Goal: Transaction & Acquisition: Purchase product/service

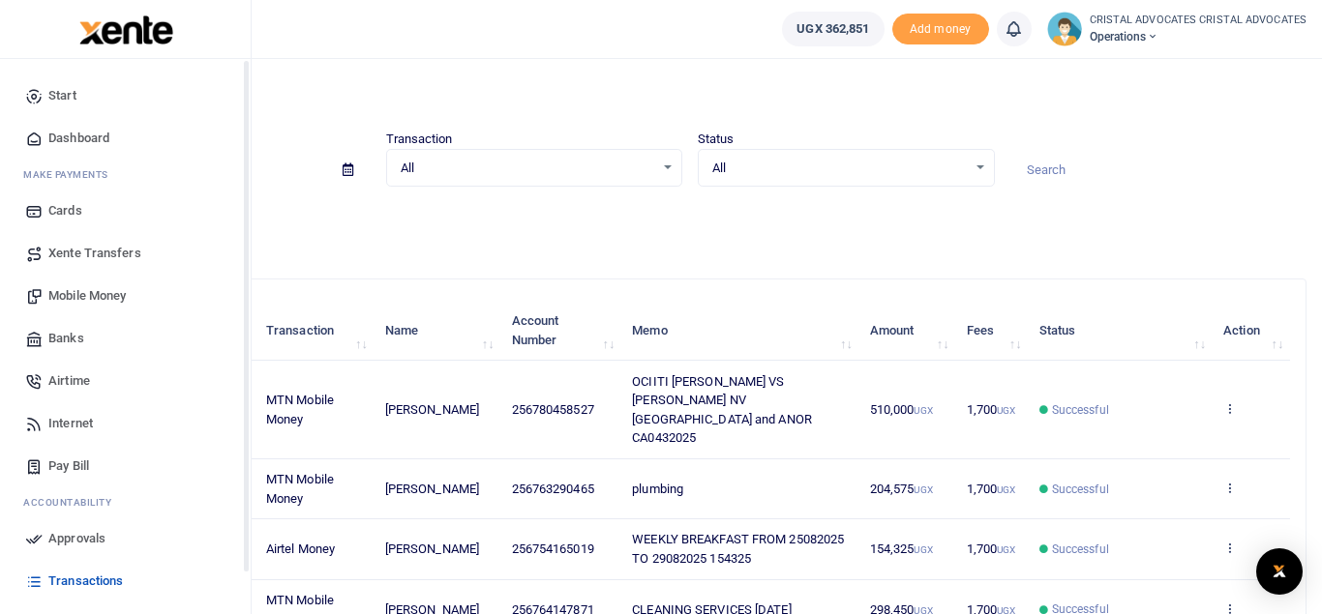
click at [115, 297] on span "Mobile Money" at bounding box center [86, 295] width 77 height 19
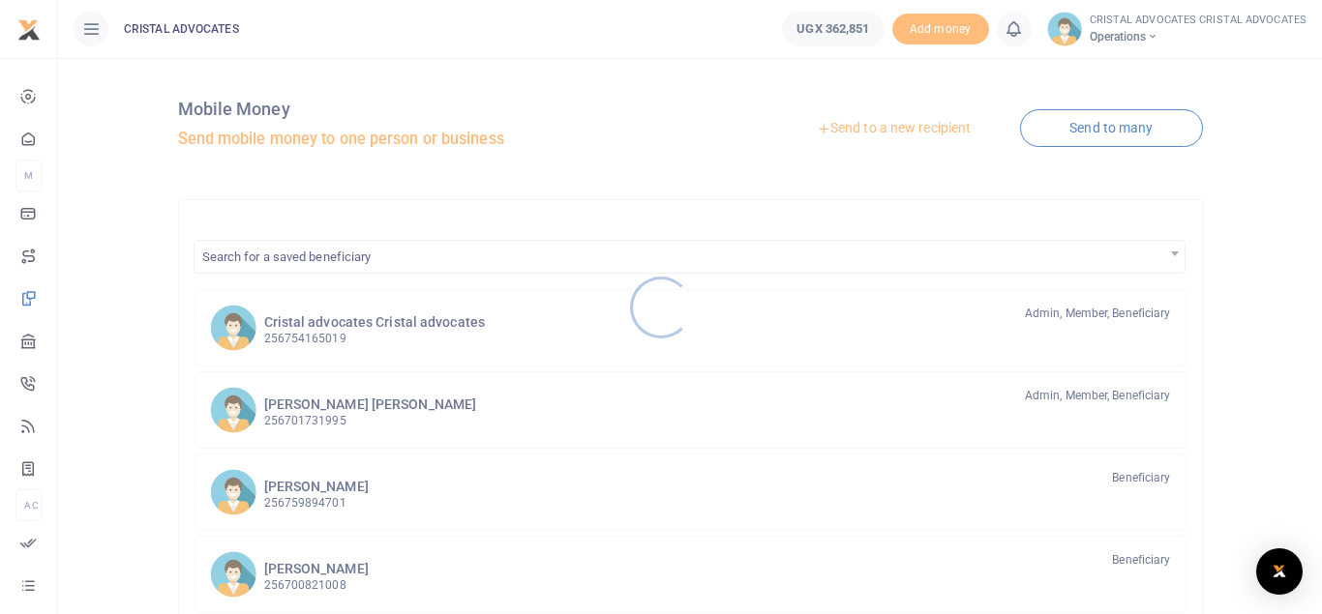
click at [918, 124] on div at bounding box center [661, 307] width 1322 height 614
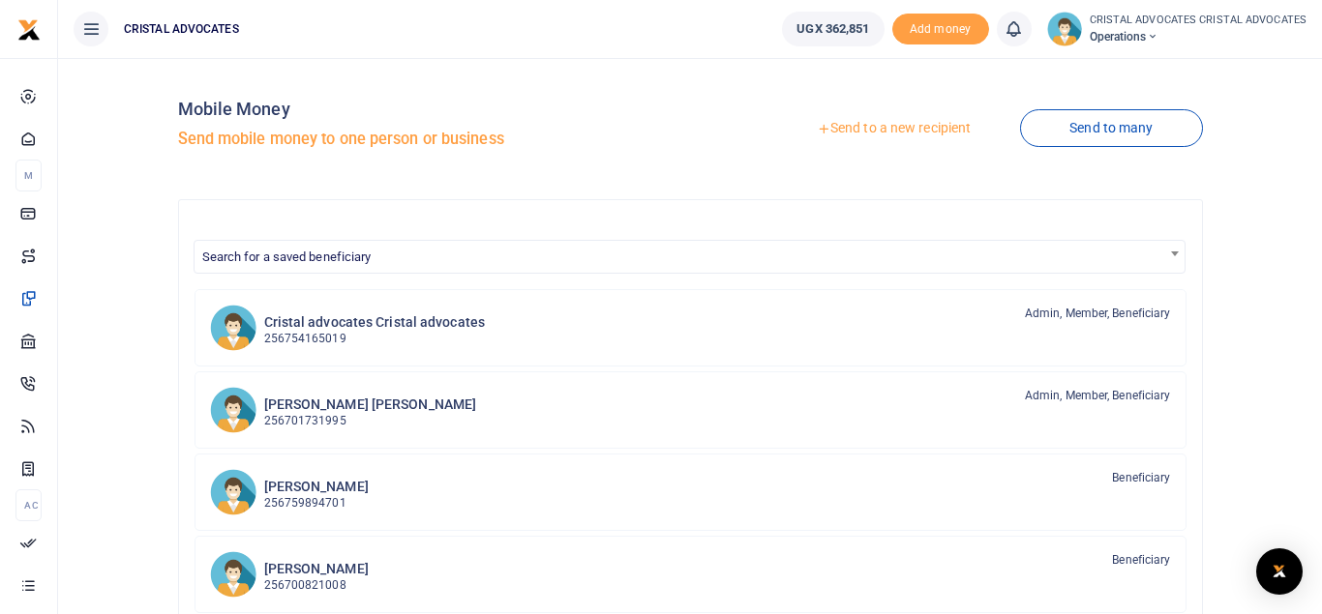
click at [928, 124] on link "Send to a new recipient" at bounding box center [893, 128] width 253 height 35
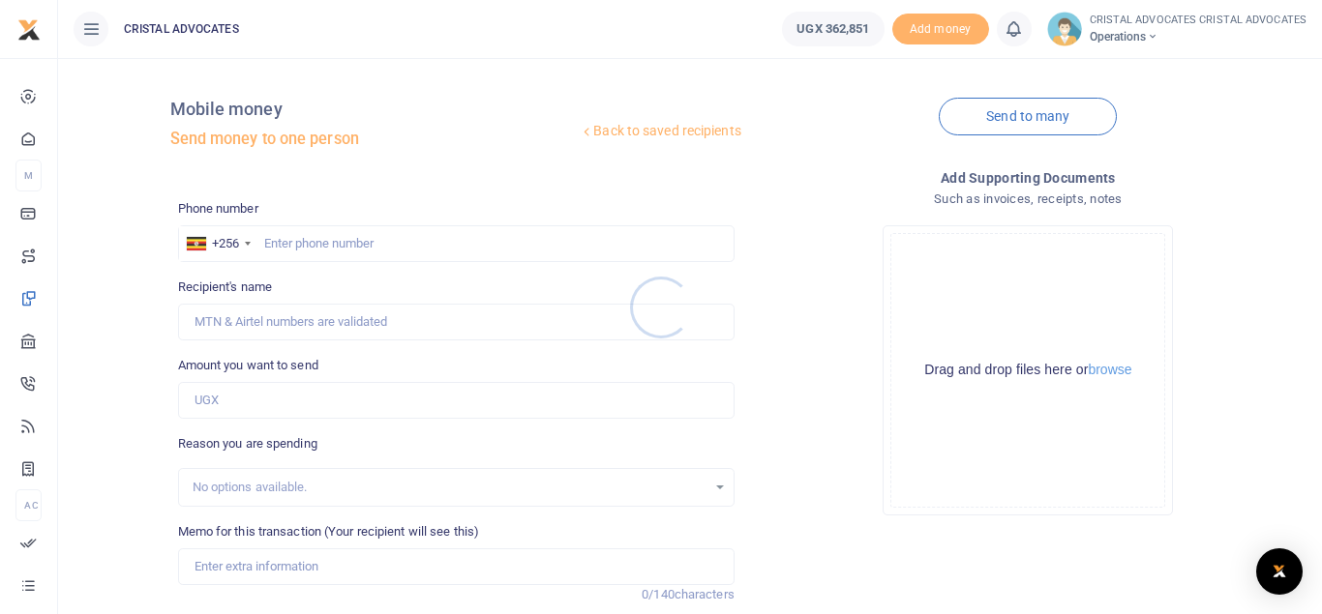
click at [408, 244] on div at bounding box center [661, 307] width 1322 height 614
click at [344, 254] on input "text" at bounding box center [456, 243] width 556 height 37
type input "773767592"
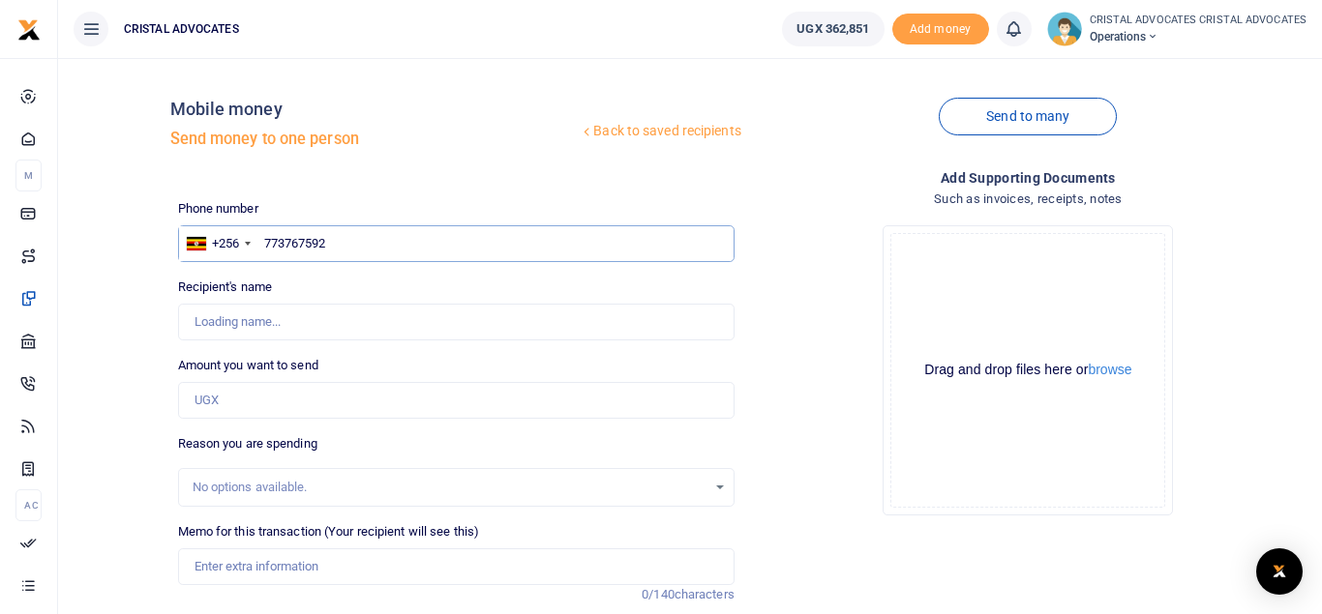
type input "Simon Peter Senkungu"
type input "773767592"
click at [307, 394] on input "Amount you want to send" at bounding box center [456, 400] width 556 height 37
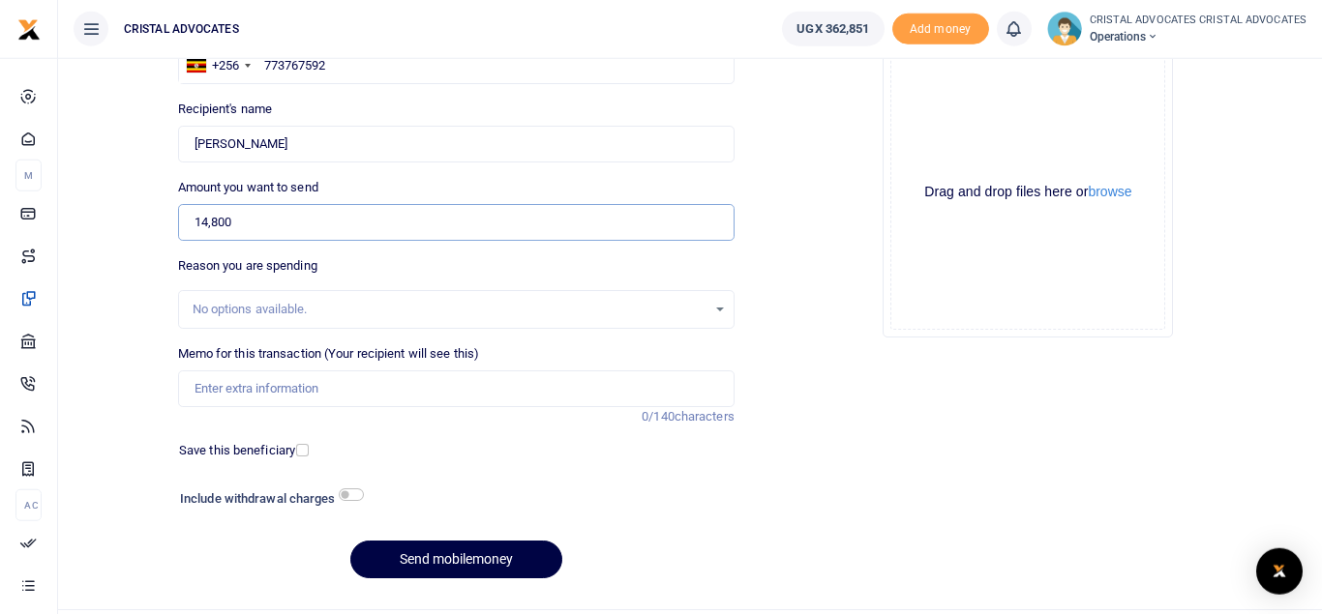
scroll to position [181, 0]
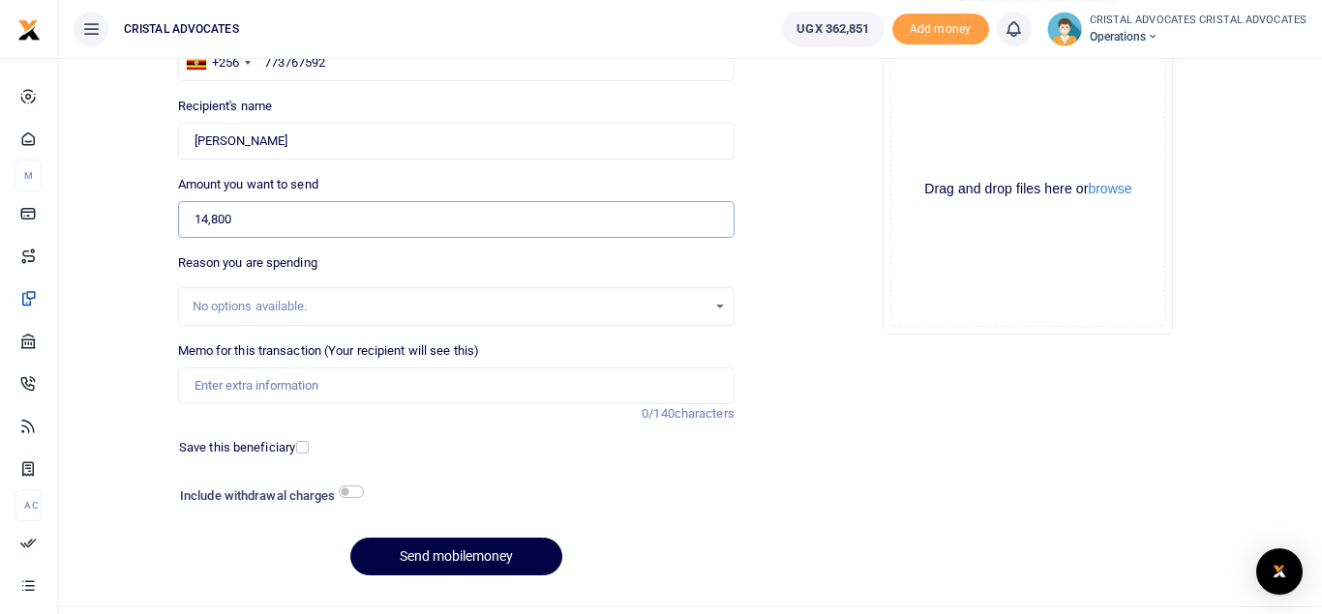
type input "14,800"
click at [415, 383] on input "Memo for this transaction (Your recipient will see this)" at bounding box center [456, 386] width 556 height 37
type input "Court filing fees commissioning bank charges and withdrawal fees"
click at [273, 411] on div "Memo for this transaction (Your recipient will see this) Court filing fees comm…" at bounding box center [456, 383] width 572 height 82
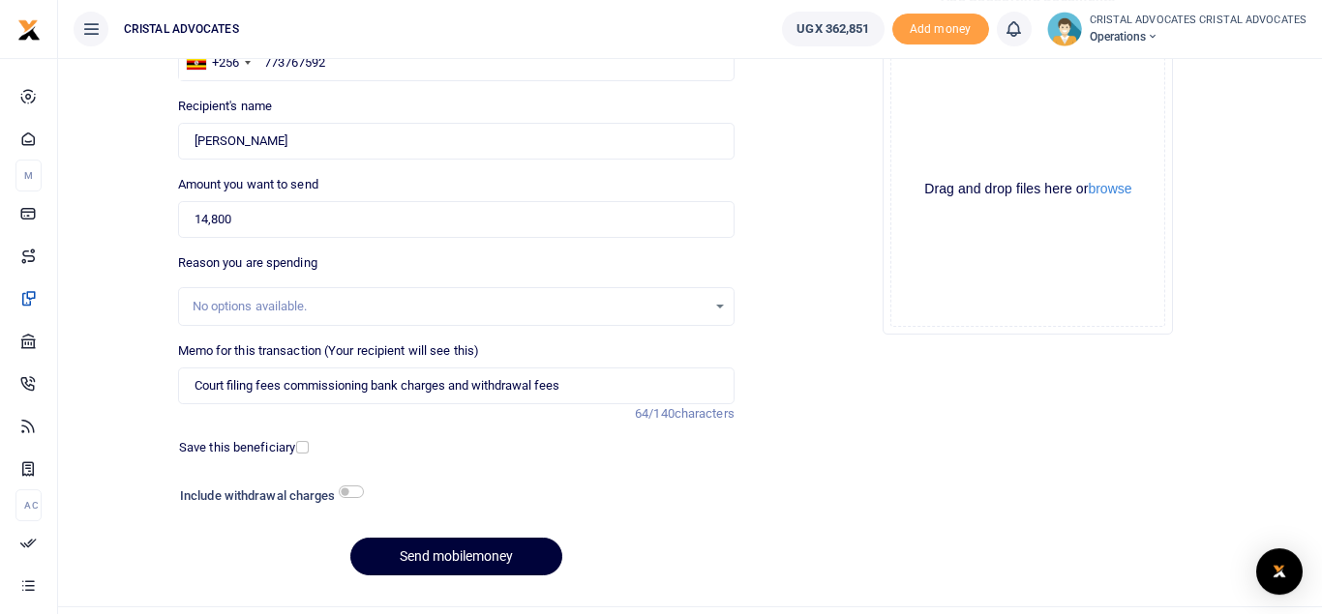
click at [457, 554] on button "Send mobilemoney" at bounding box center [456, 557] width 212 height 38
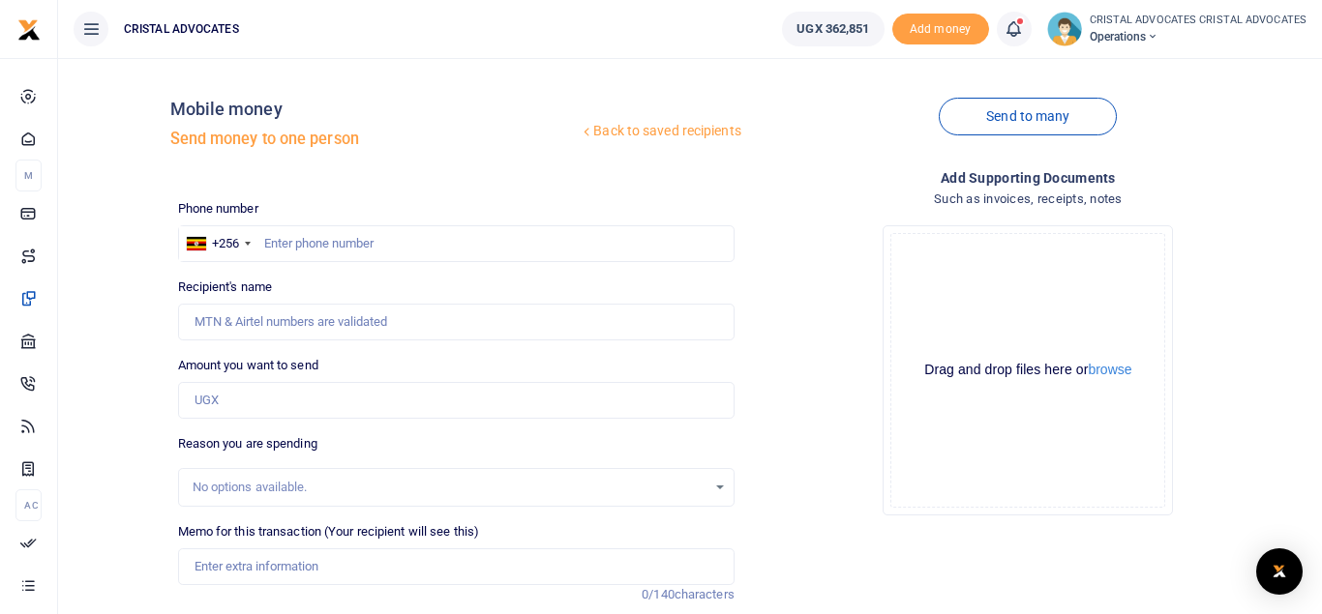
click at [1018, 18] on icon at bounding box center [1012, 28] width 19 height 21
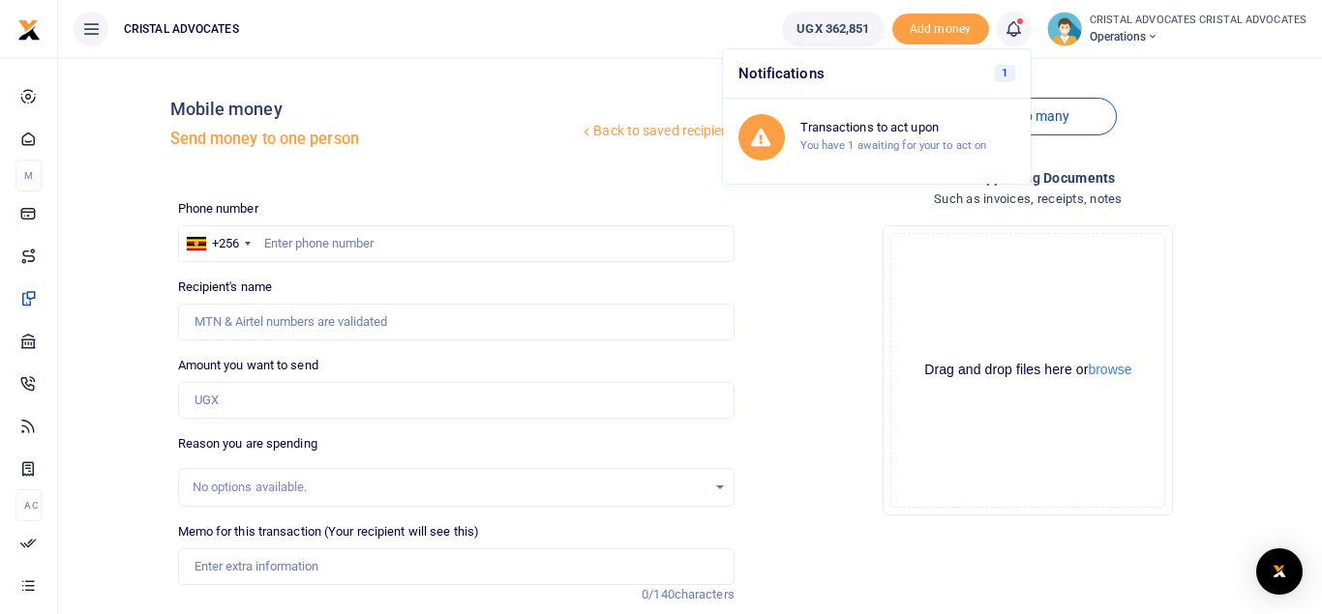
click at [992, 81] on h6 "Notifications 1" at bounding box center [877, 73] width 308 height 49
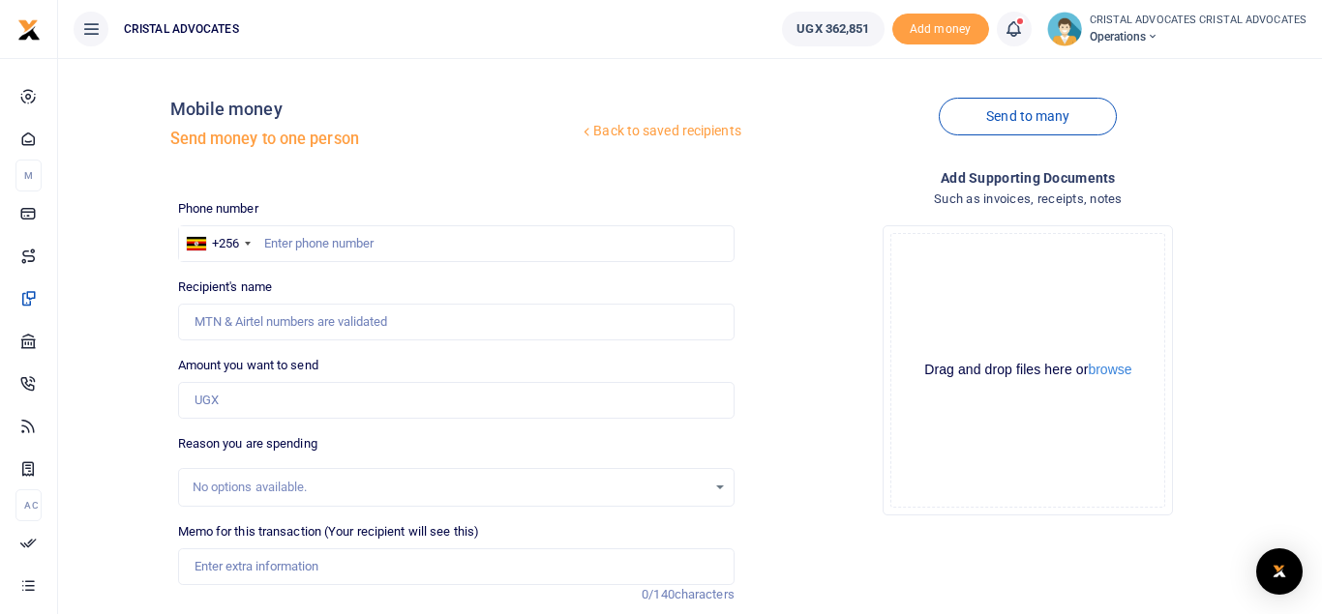
click at [1011, 27] on icon at bounding box center [1012, 28] width 19 height 21
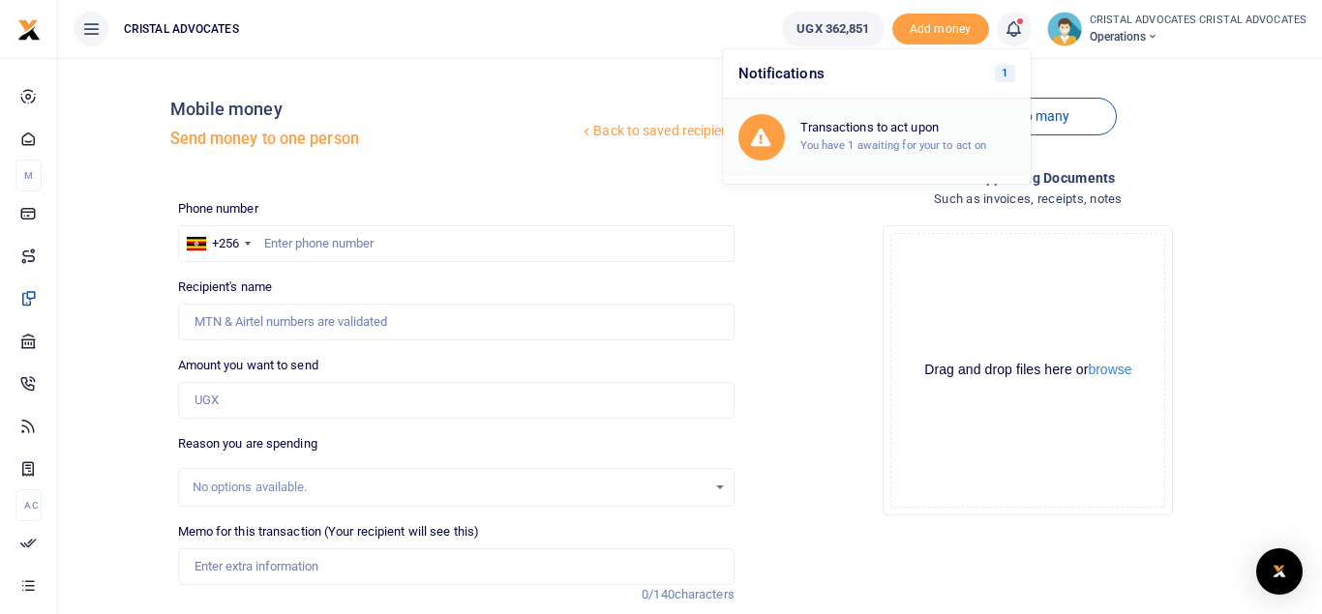
click at [966, 135] on h6 "Transactions to act upon" at bounding box center [907, 127] width 215 height 15
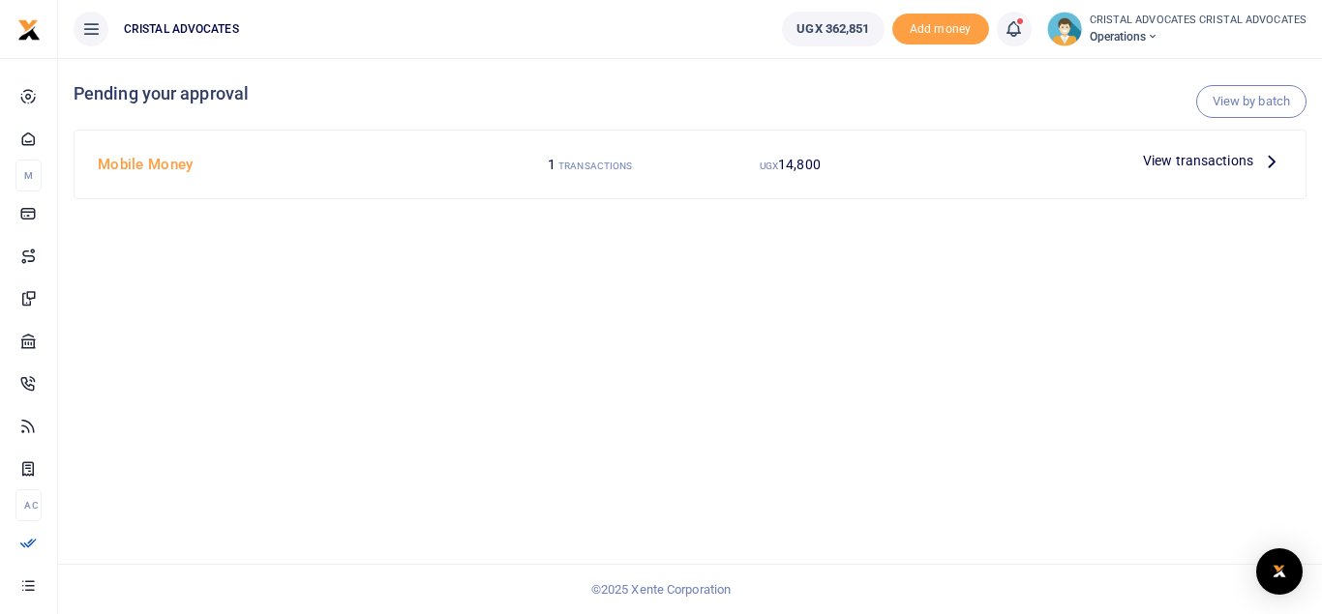
click at [1183, 149] on div "View transactions" at bounding box center [1212, 160] width 155 height 29
click at [1175, 164] on span "View transactions" at bounding box center [1198, 160] width 110 height 21
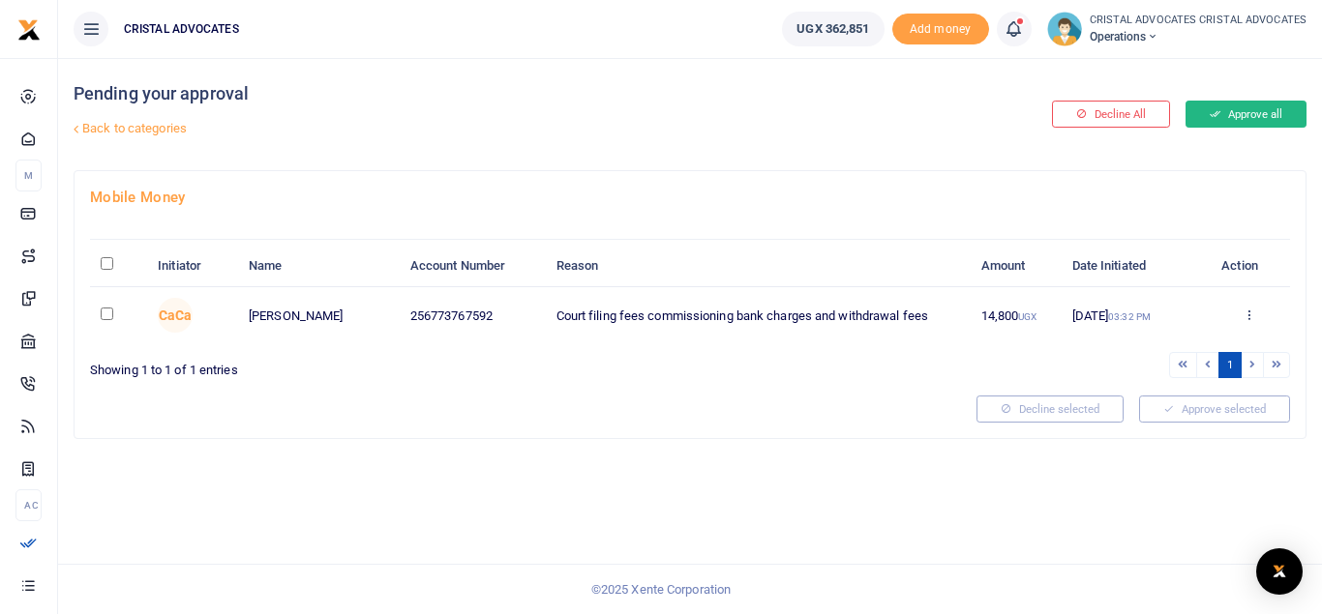
click at [1248, 114] on button "Approve all" at bounding box center [1245, 114] width 121 height 27
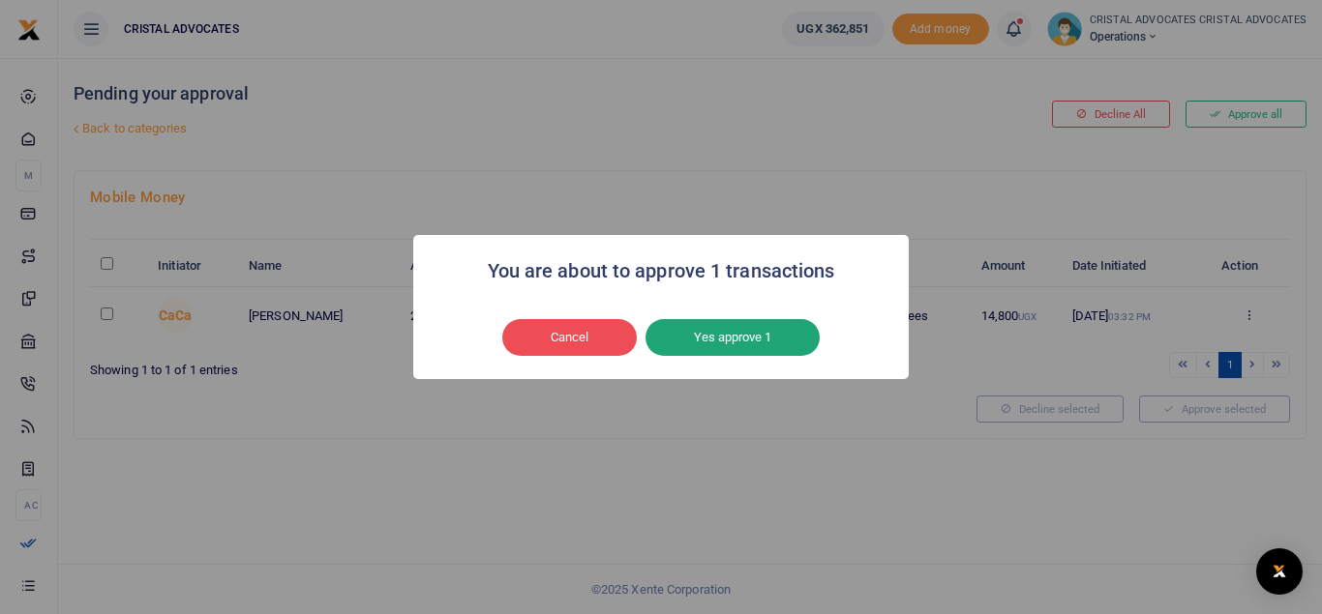
click at [790, 337] on button "Yes approve 1" at bounding box center [732, 337] width 174 height 37
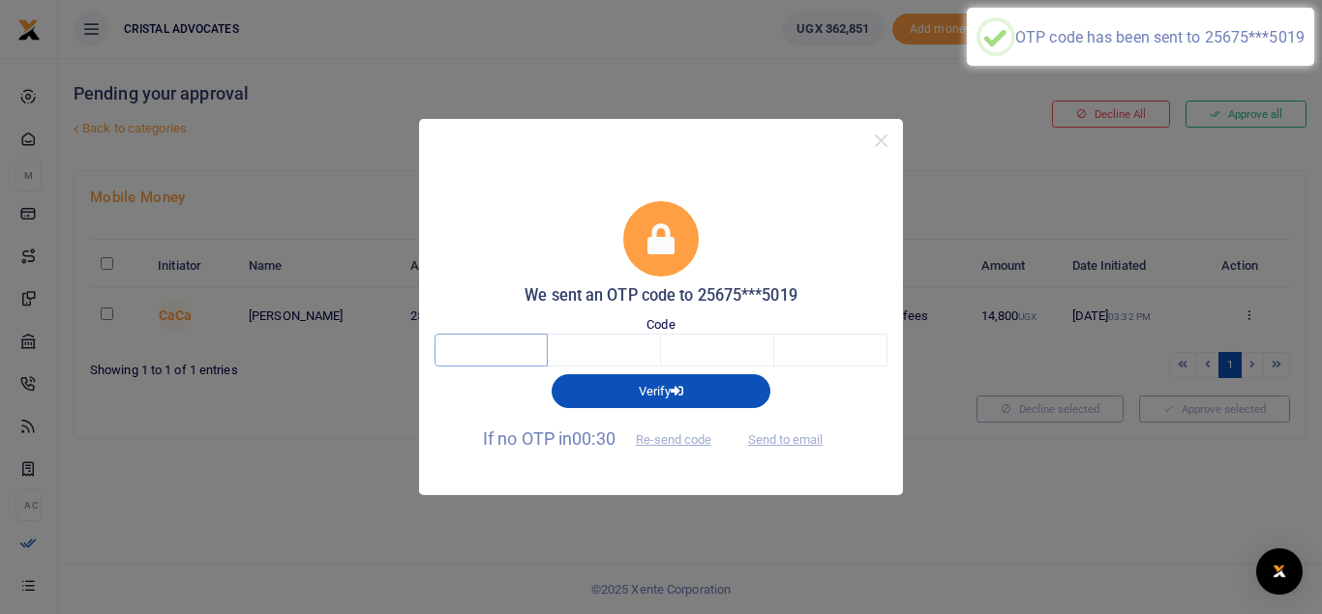
click at [499, 353] on input "text" at bounding box center [490, 350] width 113 height 33
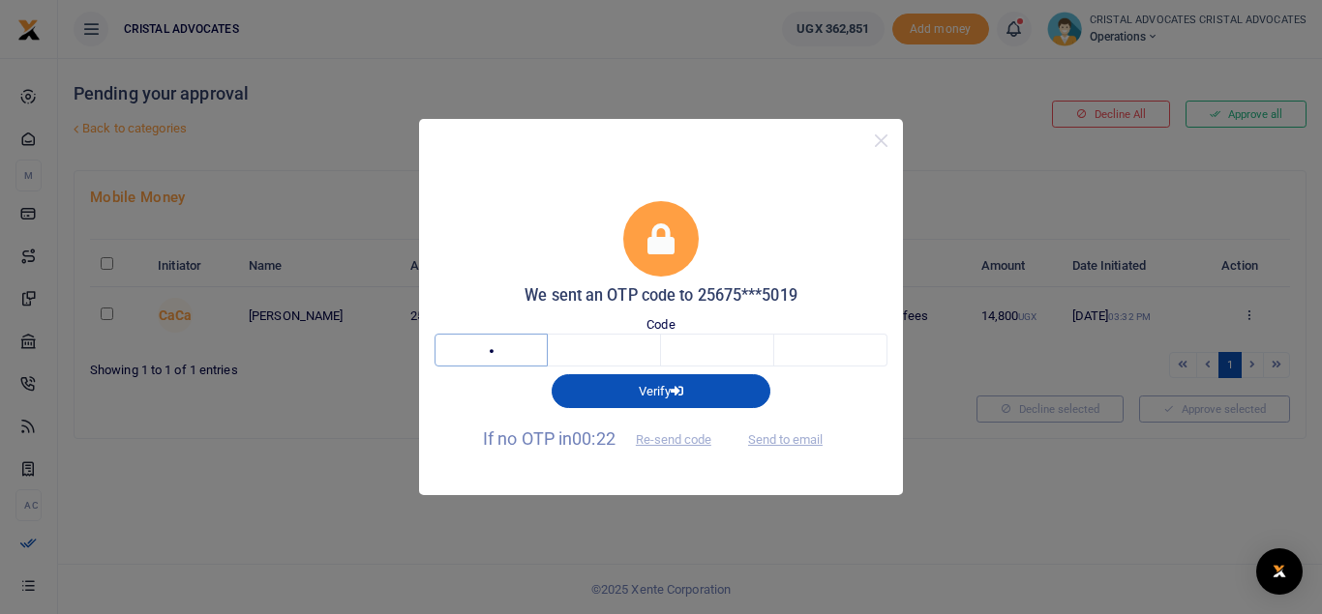
type input "5"
type input "6"
type input "2"
type input "9"
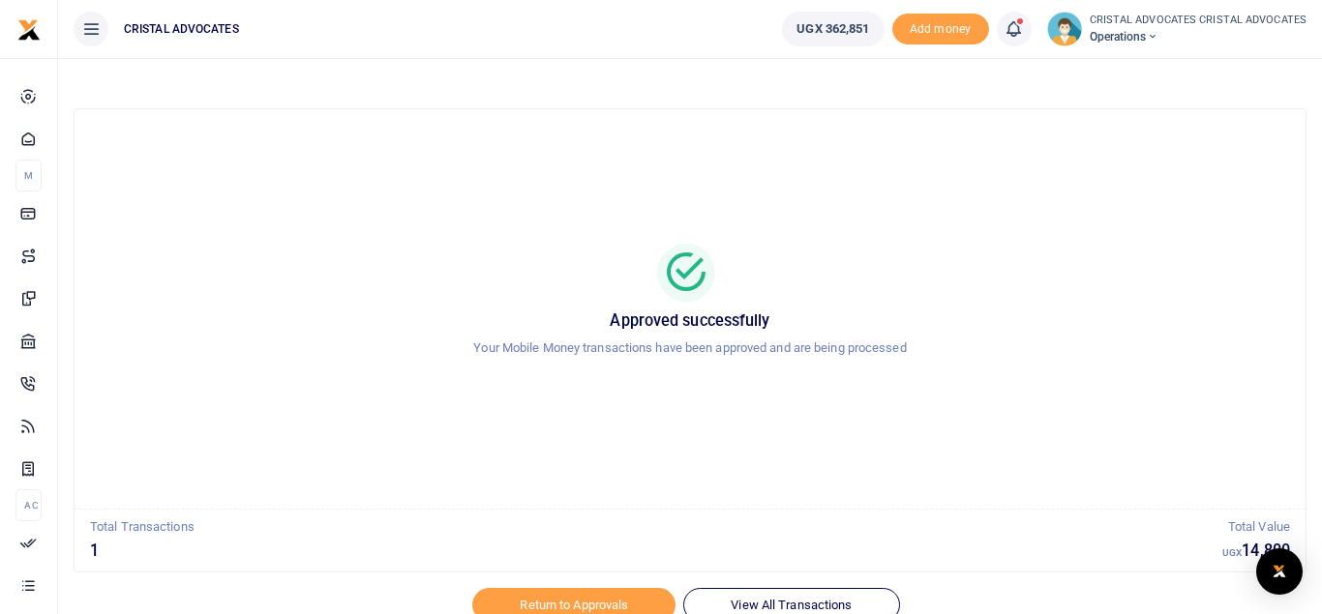
click at [1011, 36] on icon at bounding box center [1012, 28] width 19 height 21
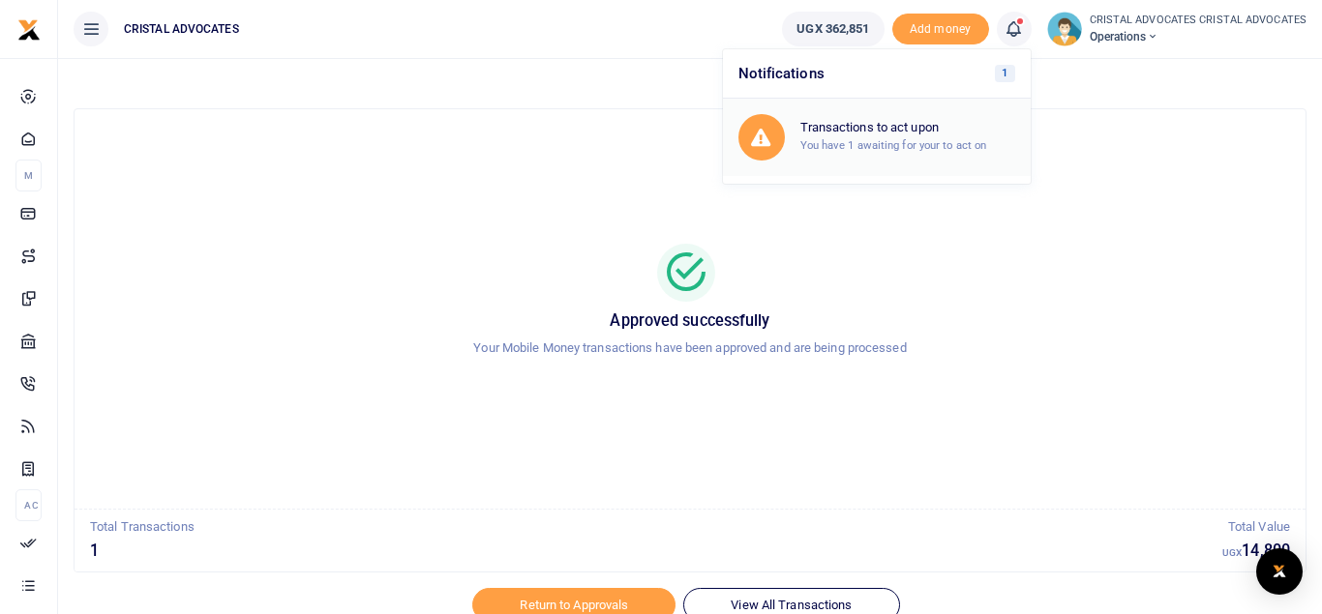
click at [970, 128] on h6 "Transactions to act upon" at bounding box center [907, 127] width 215 height 15
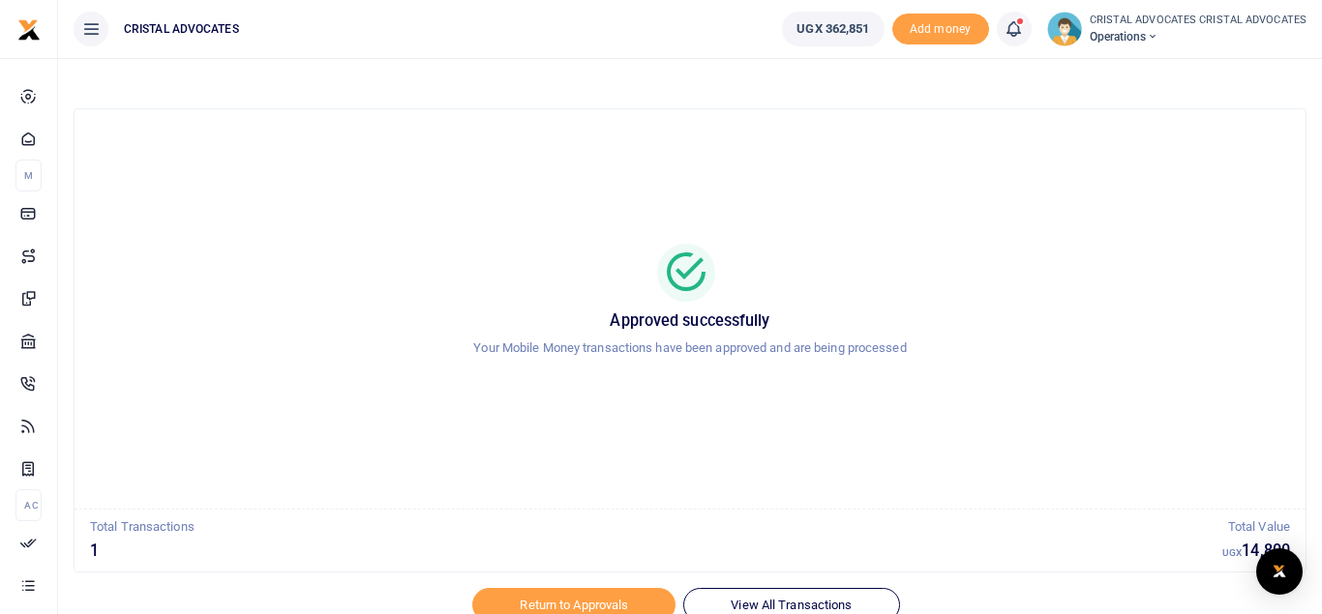
click at [1021, 28] on icon at bounding box center [1012, 28] width 19 height 21
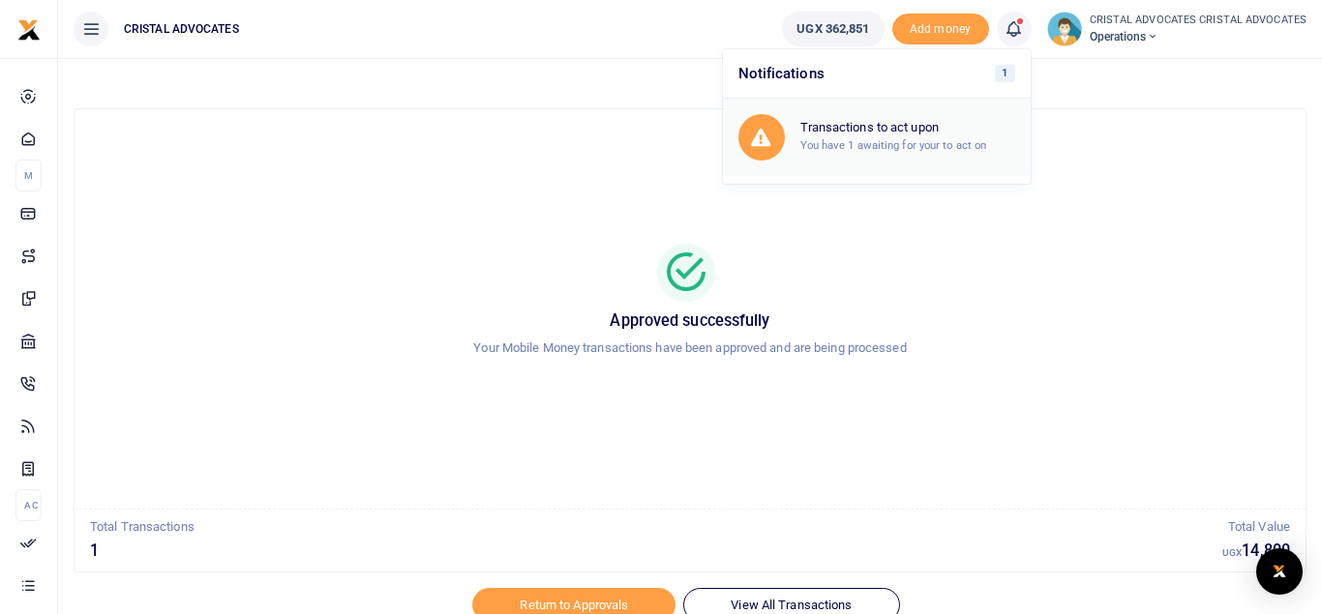
click at [926, 133] on h6 "Transactions to act upon" at bounding box center [907, 127] width 215 height 15
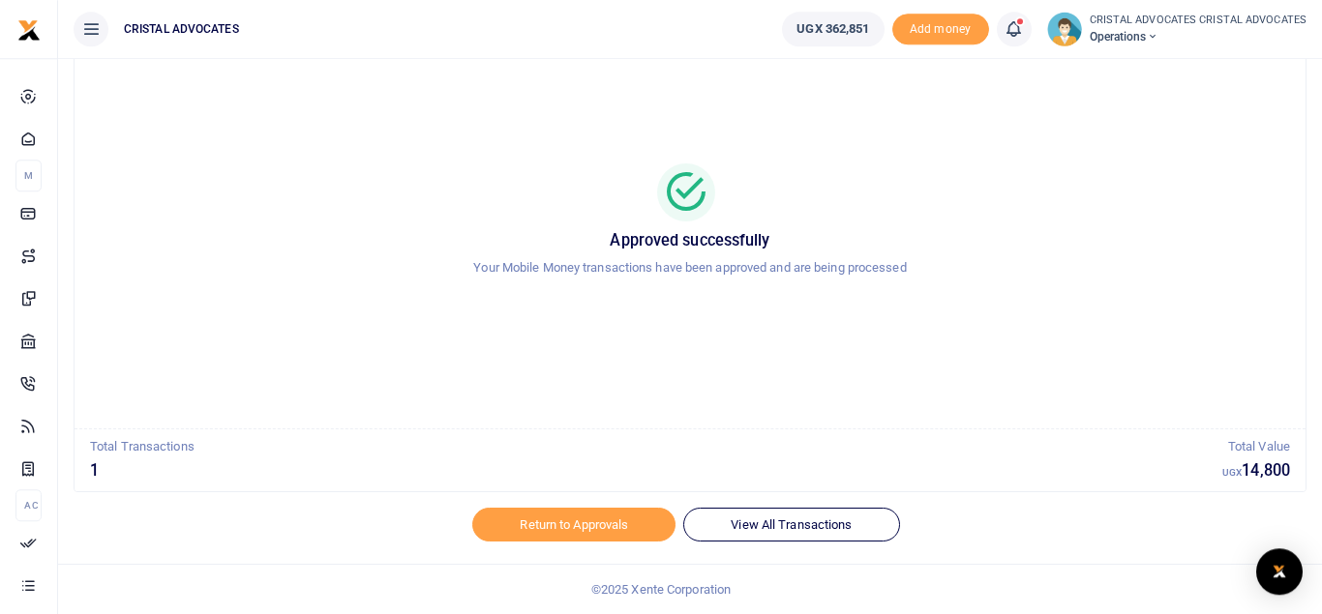
scroll to position [79, 0]
click at [403, 385] on div "Approved successfully Your Mobile Money transactions have been approved and are…" at bounding box center [690, 229] width 1184 height 369
